Goal: Information Seeking & Learning: Compare options

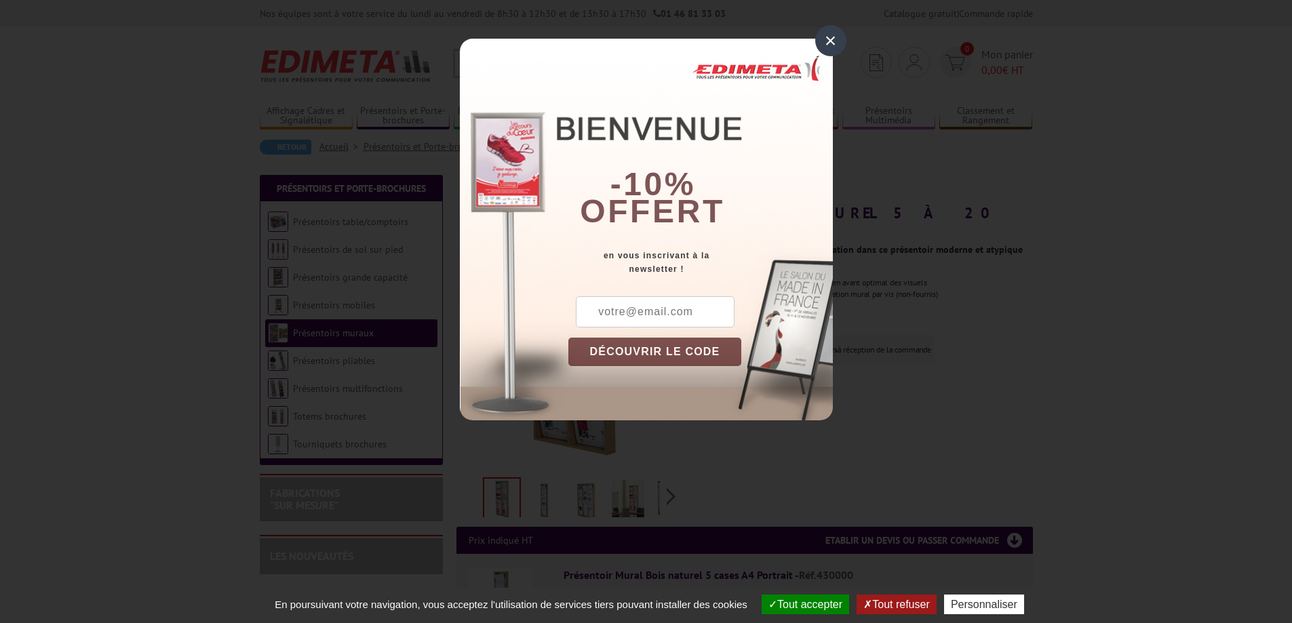
click at [832, 45] on div "×" at bounding box center [830, 40] width 31 height 31
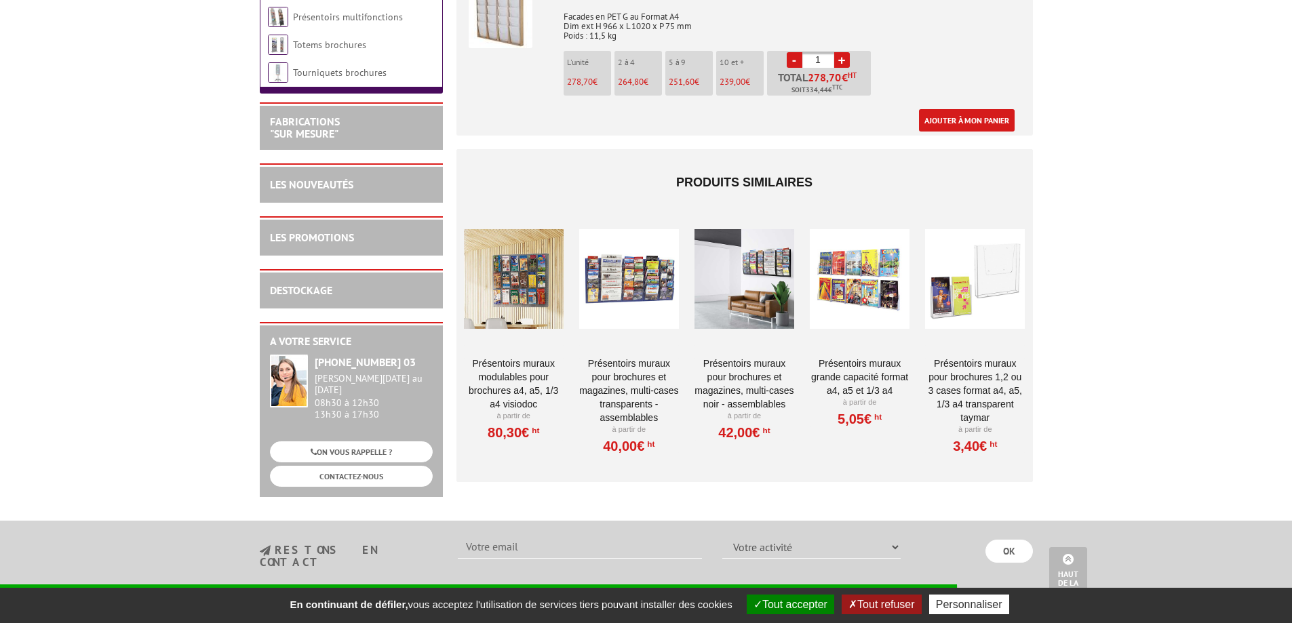
scroll to position [1085, 0]
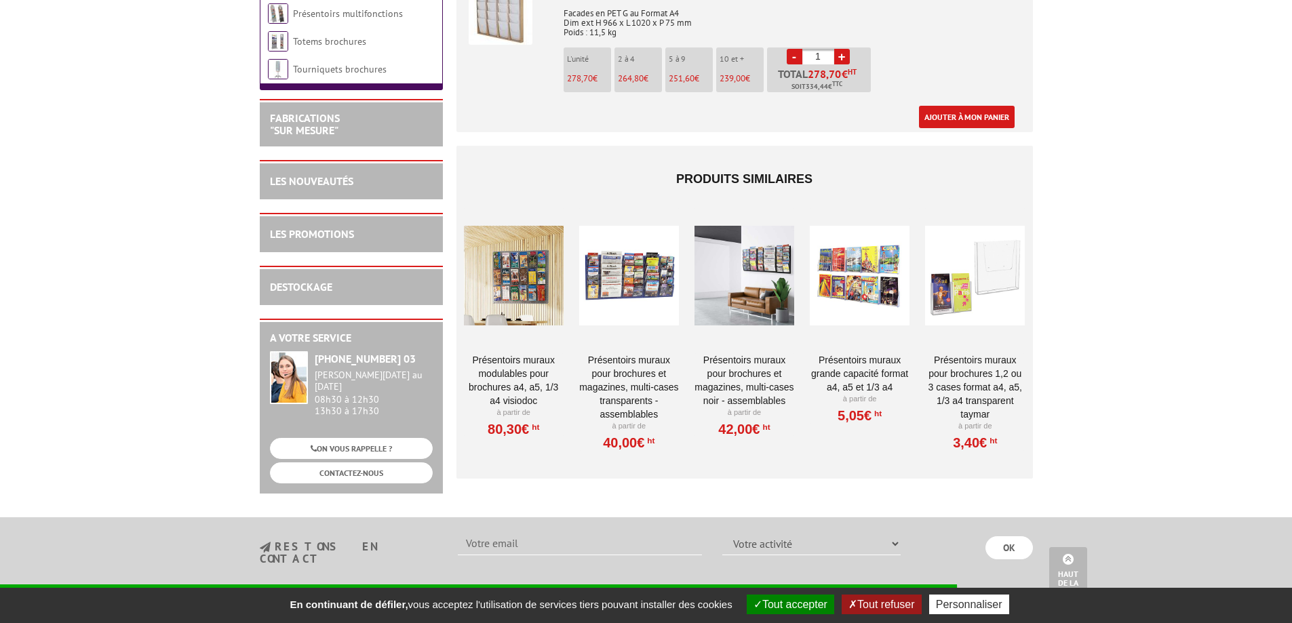
click at [645, 270] on div at bounding box center [629, 276] width 100 height 136
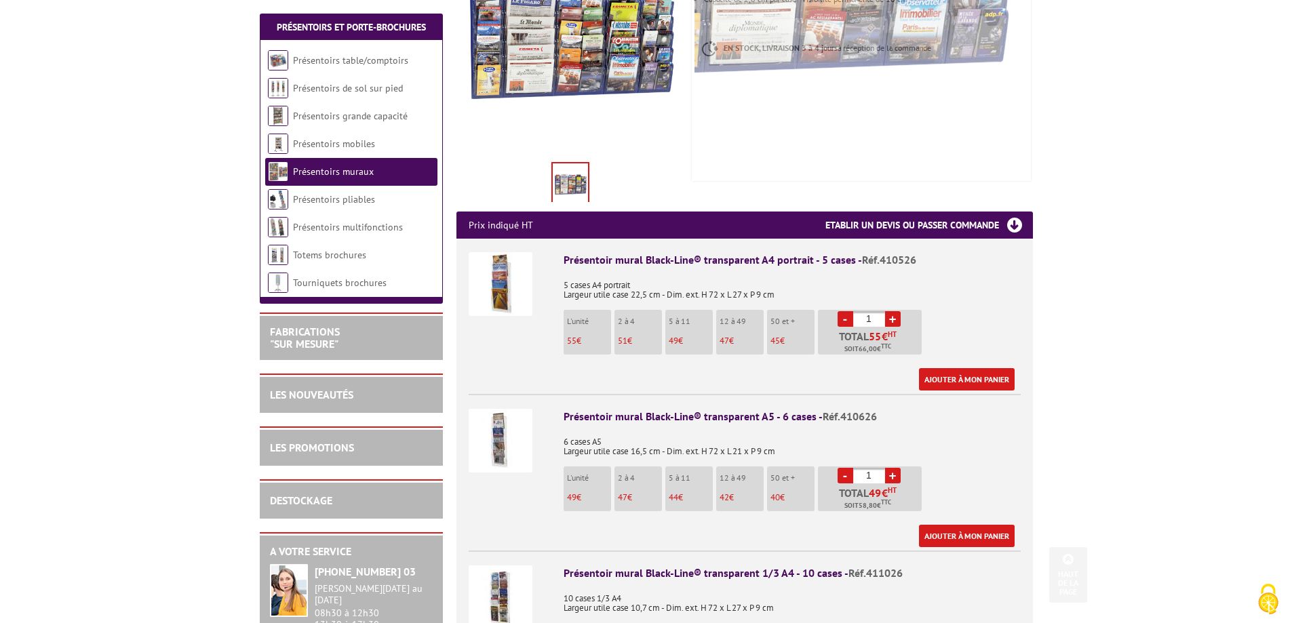
scroll to position [339, 0]
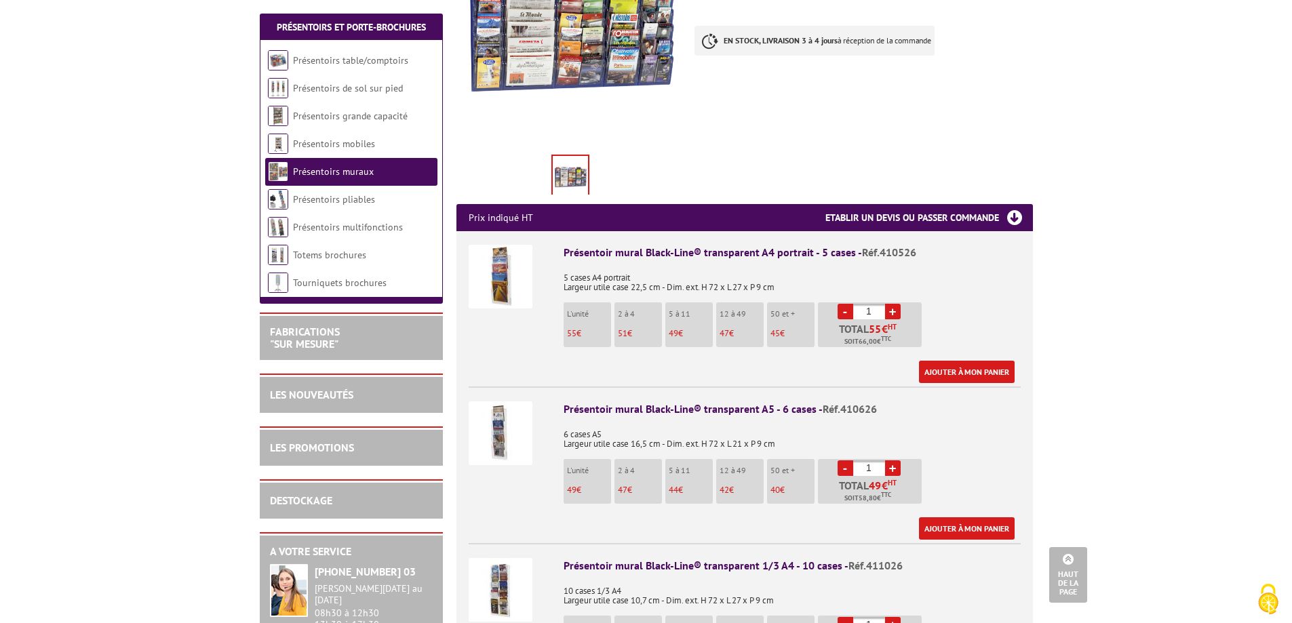
click at [505, 268] on img at bounding box center [501, 277] width 64 height 64
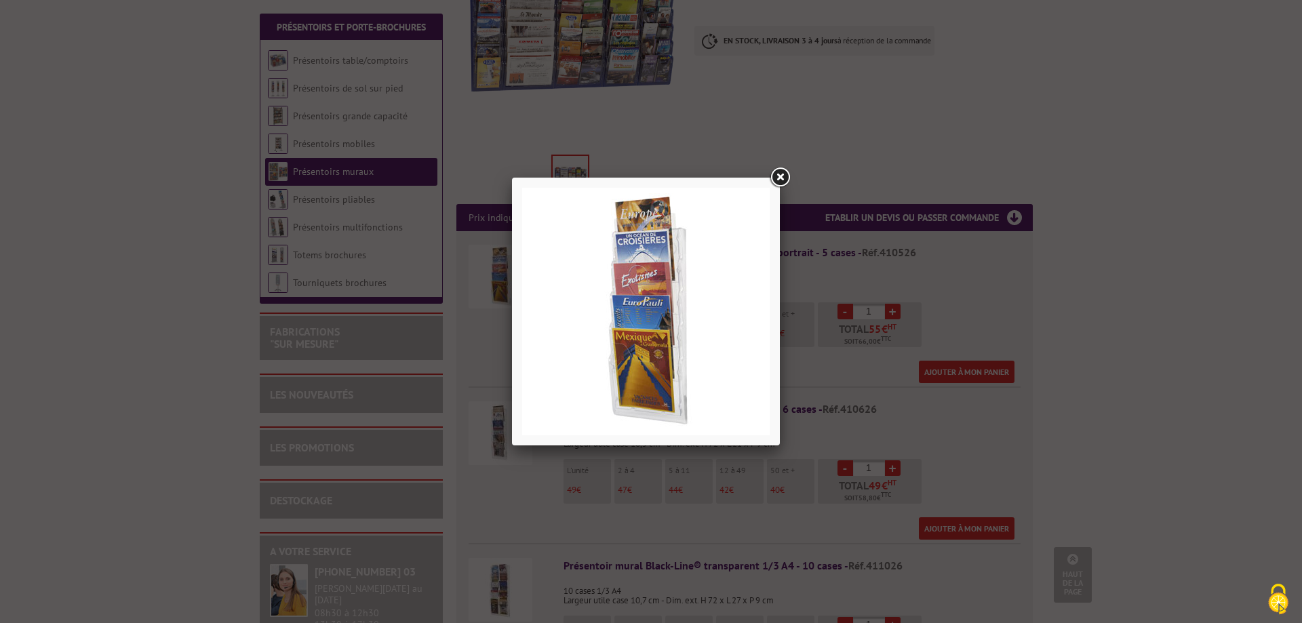
click at [780, 174] on link at bounding box center [780, 178] width 24 height 24
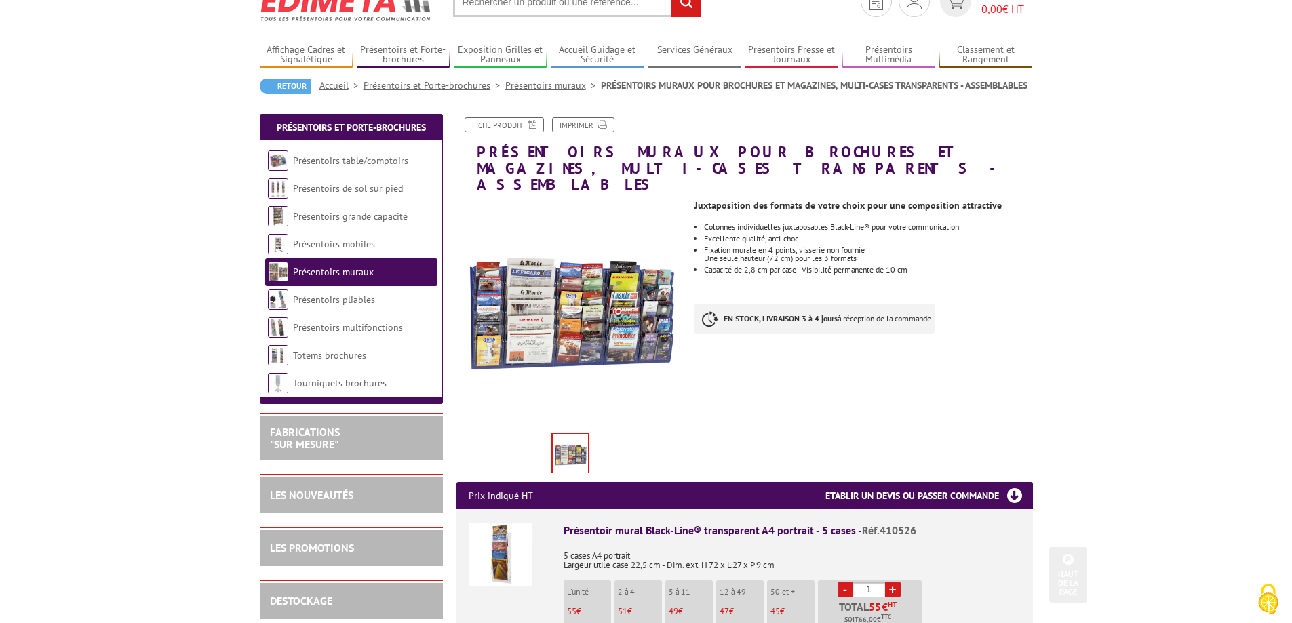
scroll to position [0, 0]
